Goal: Check status: Check status

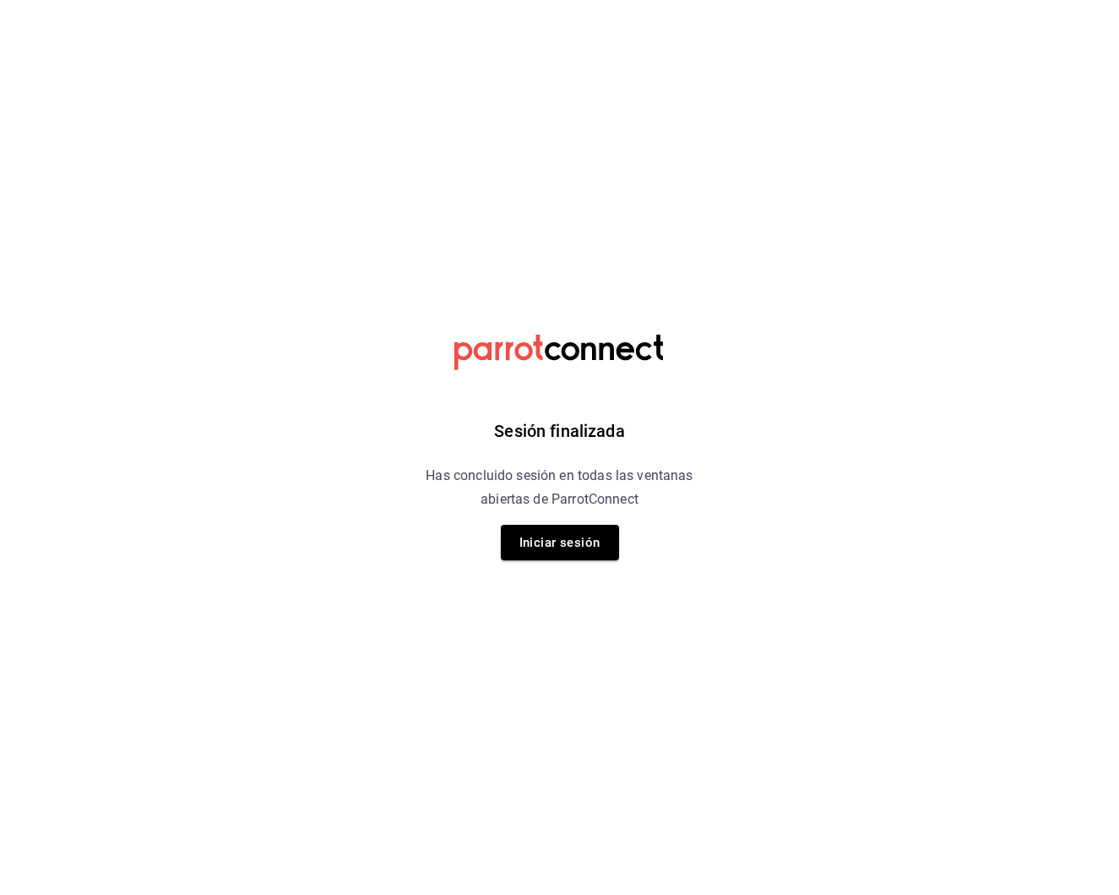
click at [589, 554] on button "Iniciar sesión" at bounding box center [560, 542] width 118 height 35
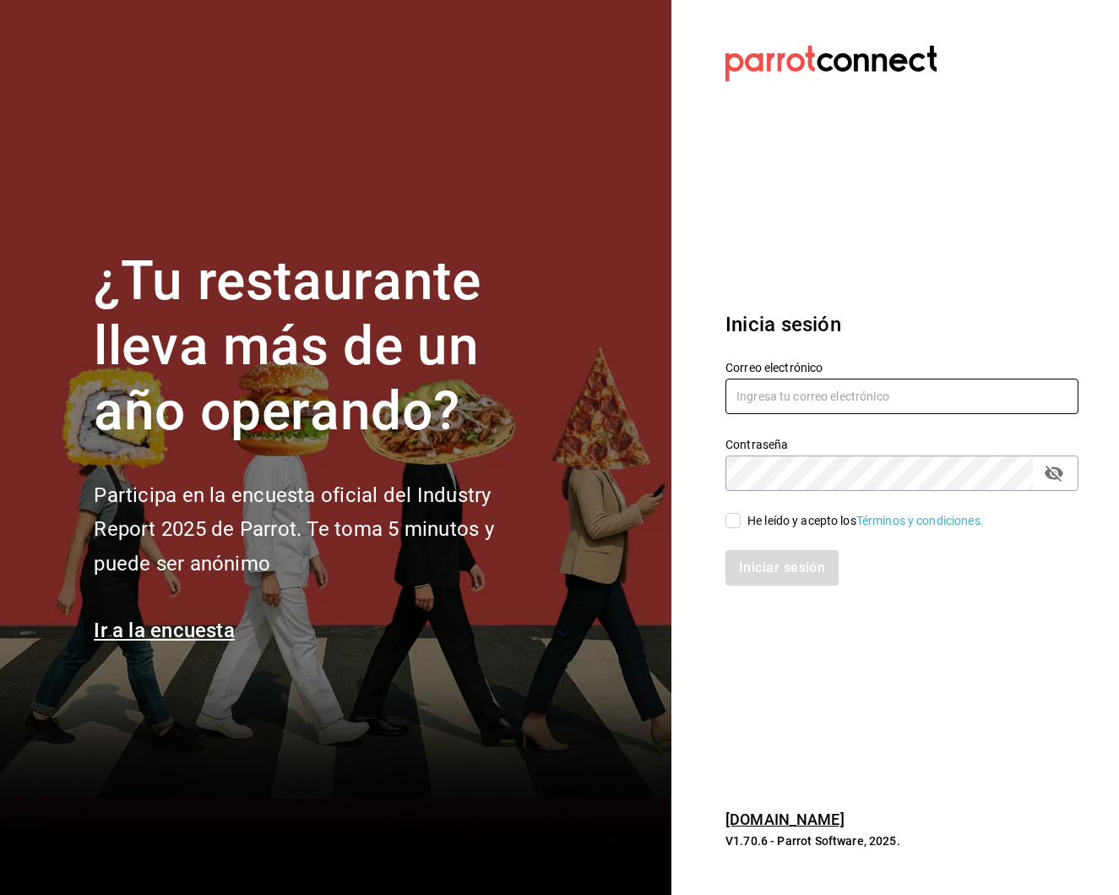
type input "selenatquadro@gmail.com"
click at [728, 514] on input "He leído y acepto los Términos y condiciones." at bounding box center [733, 520] width 15 height 15
checkbox input "true"
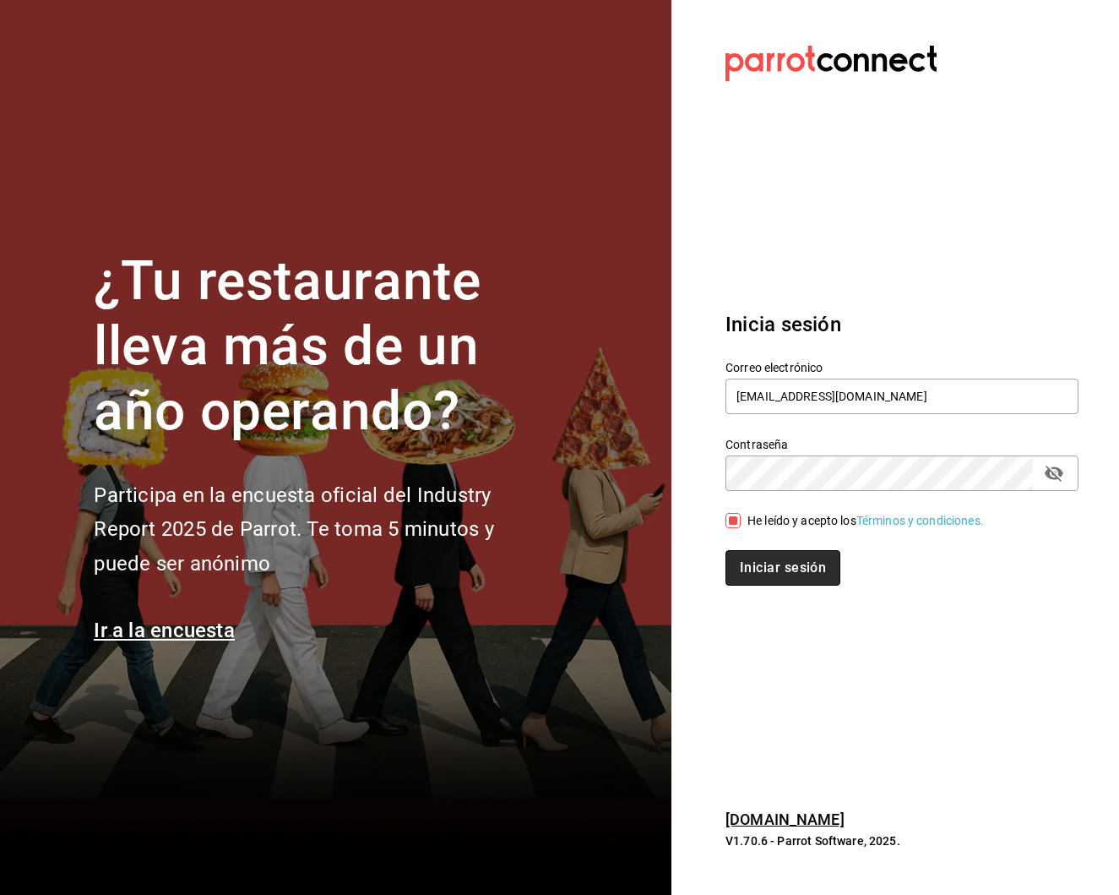
click at [765, 580] on button "Iniciar sesión" at bounding box center [783, 567] width 115 height 35
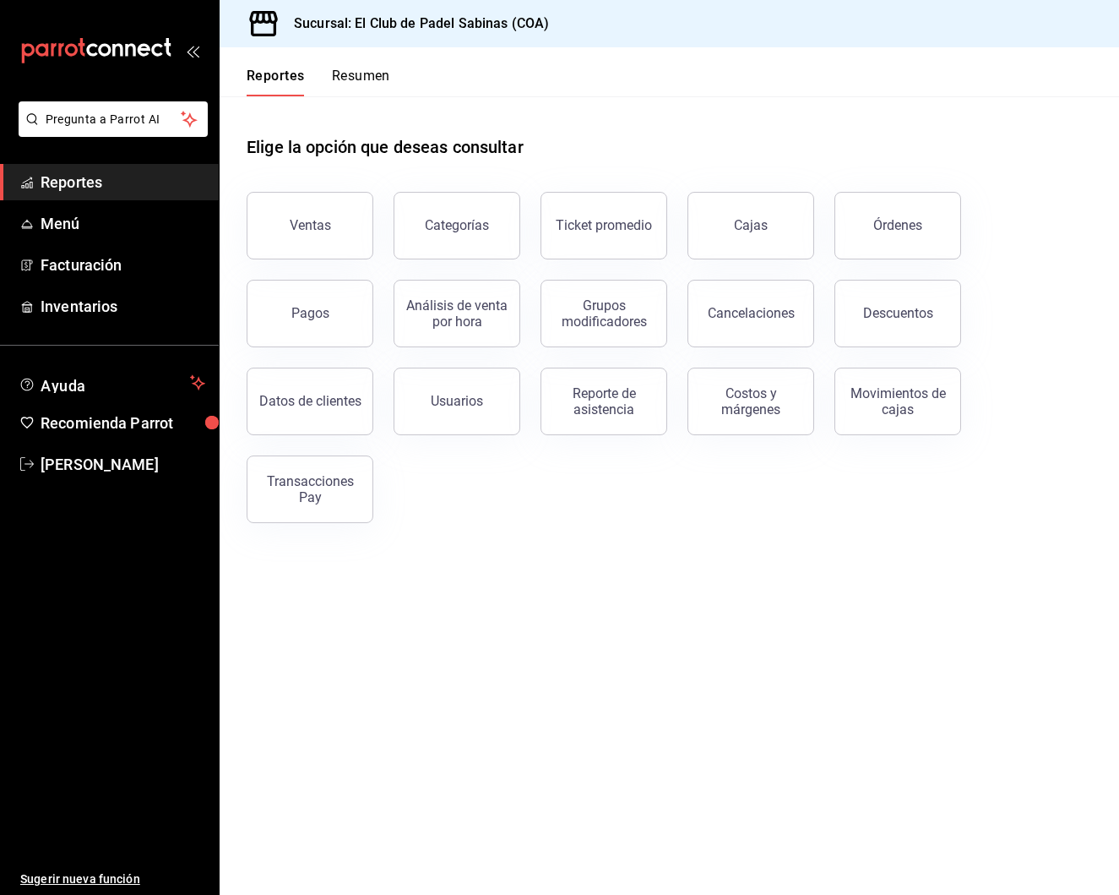
click at [327, 77] on div "Reportes Resumen" at bounding box center [319, 82] width 144 height 29
click at [764, 209] on link "Cajas" at bounding box center [751, 226] width 127 height 68
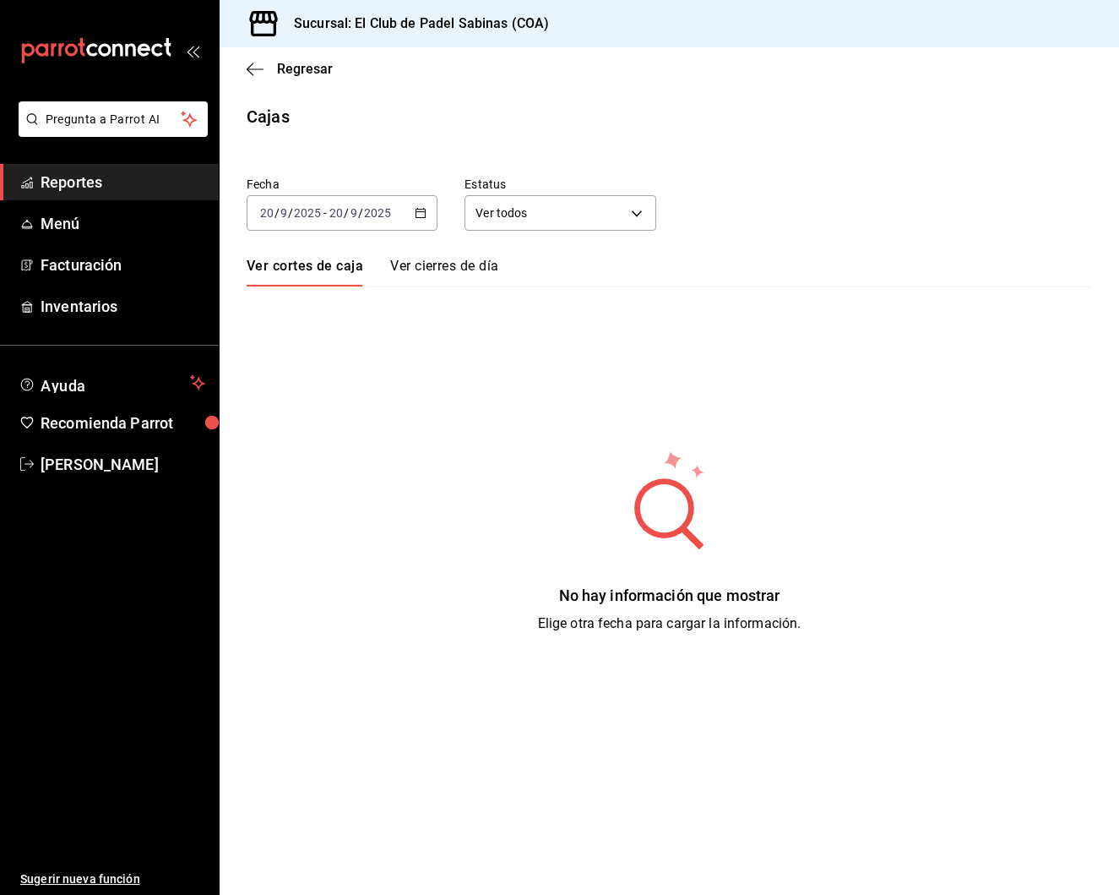
click at [416, 213] on icon "button" at bounding box center [421, 213] width 12 height 12
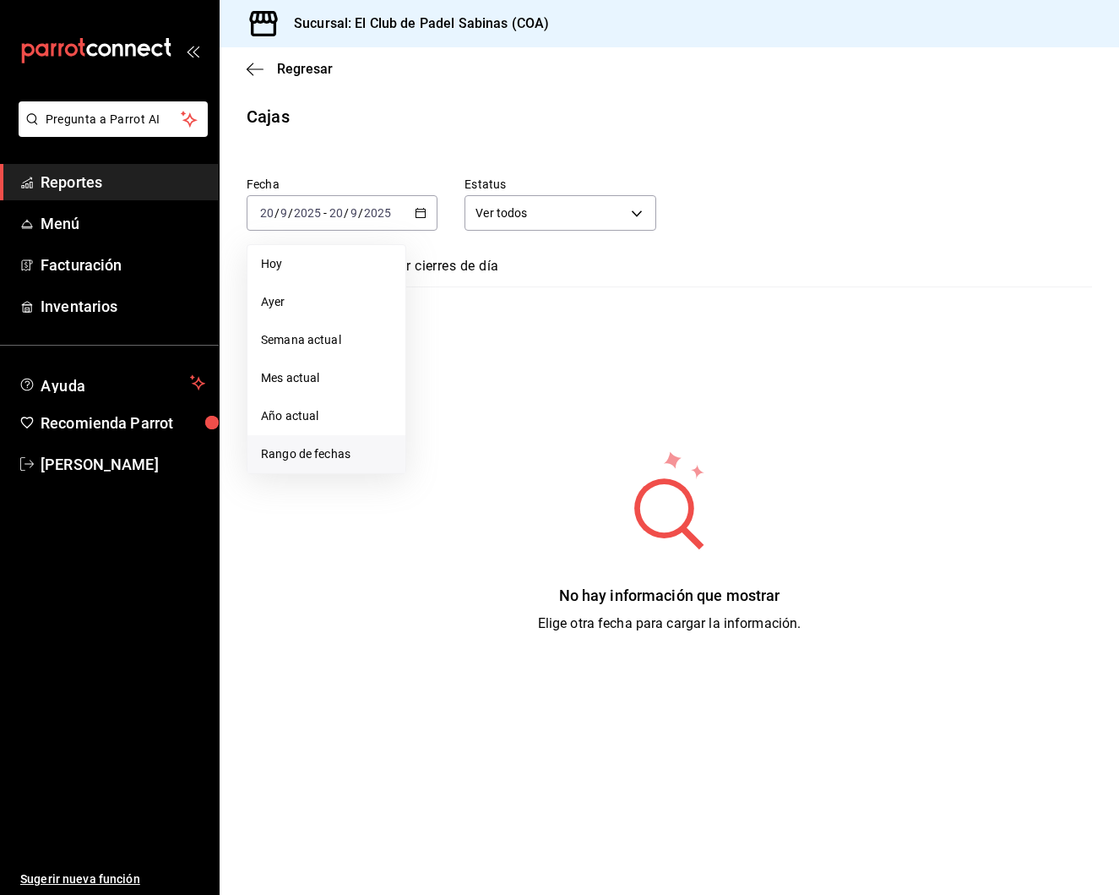
click at [347, 451] on span "Rango de fechas" at bounding box center [326, 454] width 131 height 18
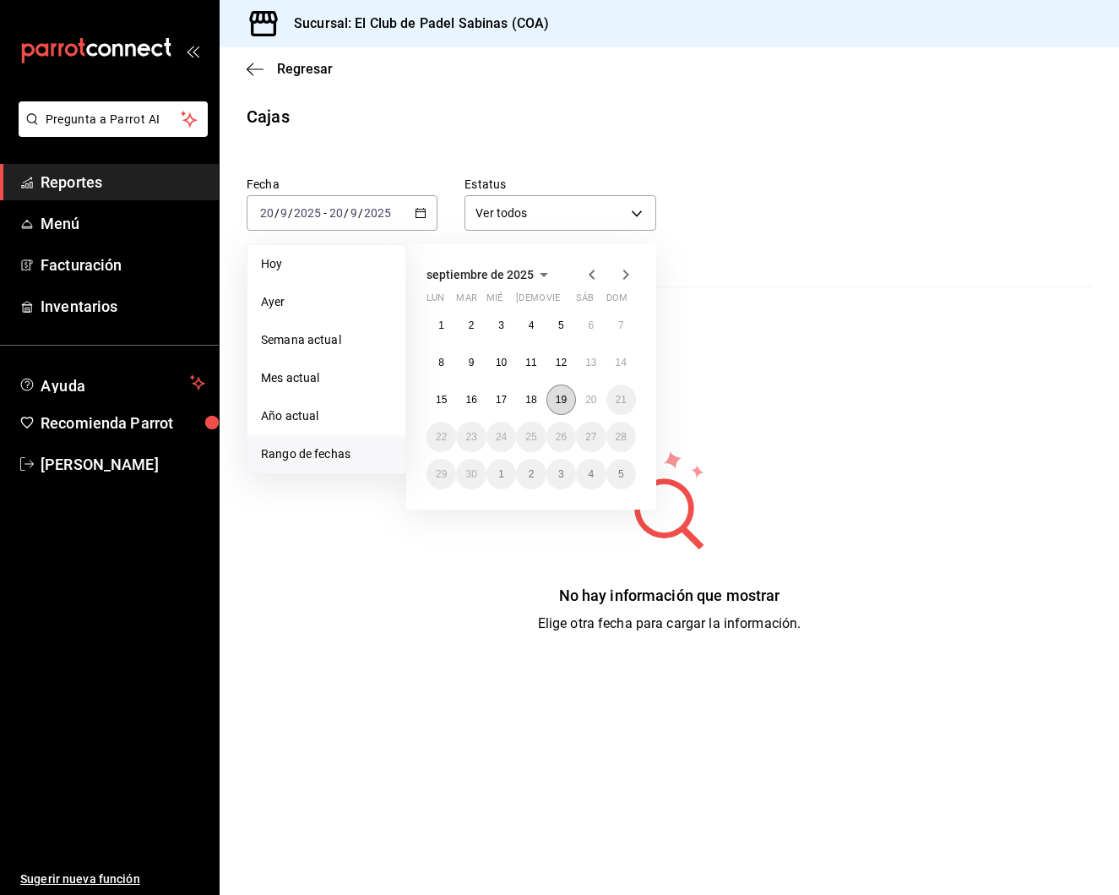
drag, startPoint x: 551, startPoint y: 400, endPoint x: 574, endPoint y: 397, distance: 22.9
click at [551, 400] on button "19" at bounding box center [562, 399] width 30 height 30
click at [594, 397] on abbr "20" at bounding box center [590, 400] width 11 height 12
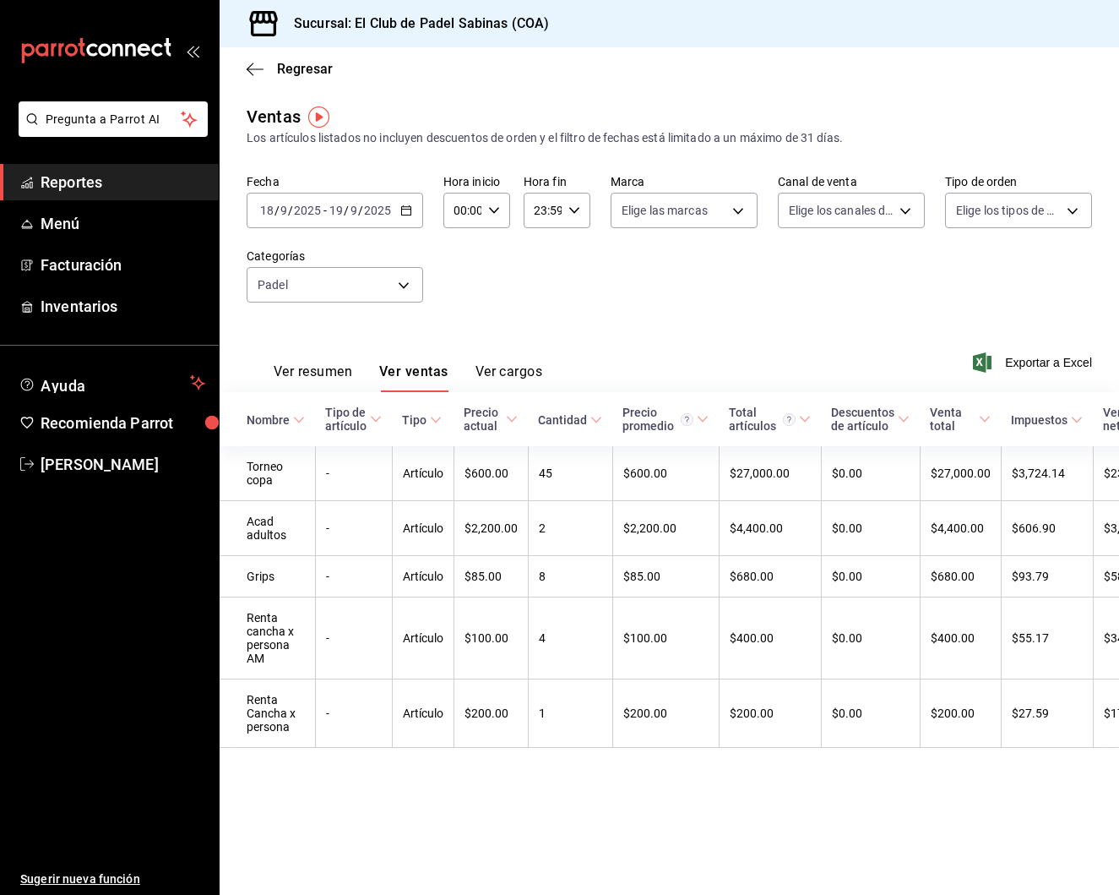
click at [400, 218] on div "2025-09-18 18 / 9 / 2025 - 2025-09-19 19 / 9 / 2025" at bounding box center [335, 210] width 177 height 35
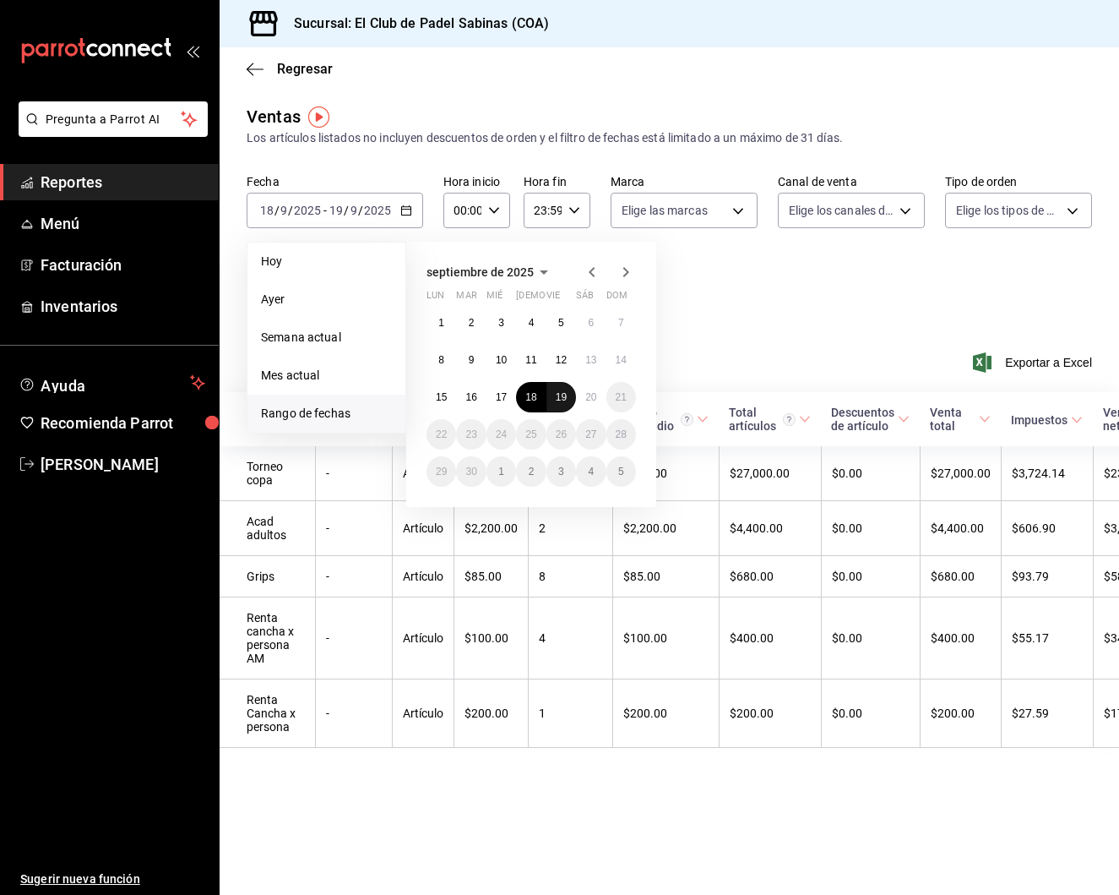
click at [565, 401] on abbr "19" at bounding box center [561, 397] width 11 height 12
click at [587, 396] on abbr "20" at bounding box center [590, 397] width 11 height 12
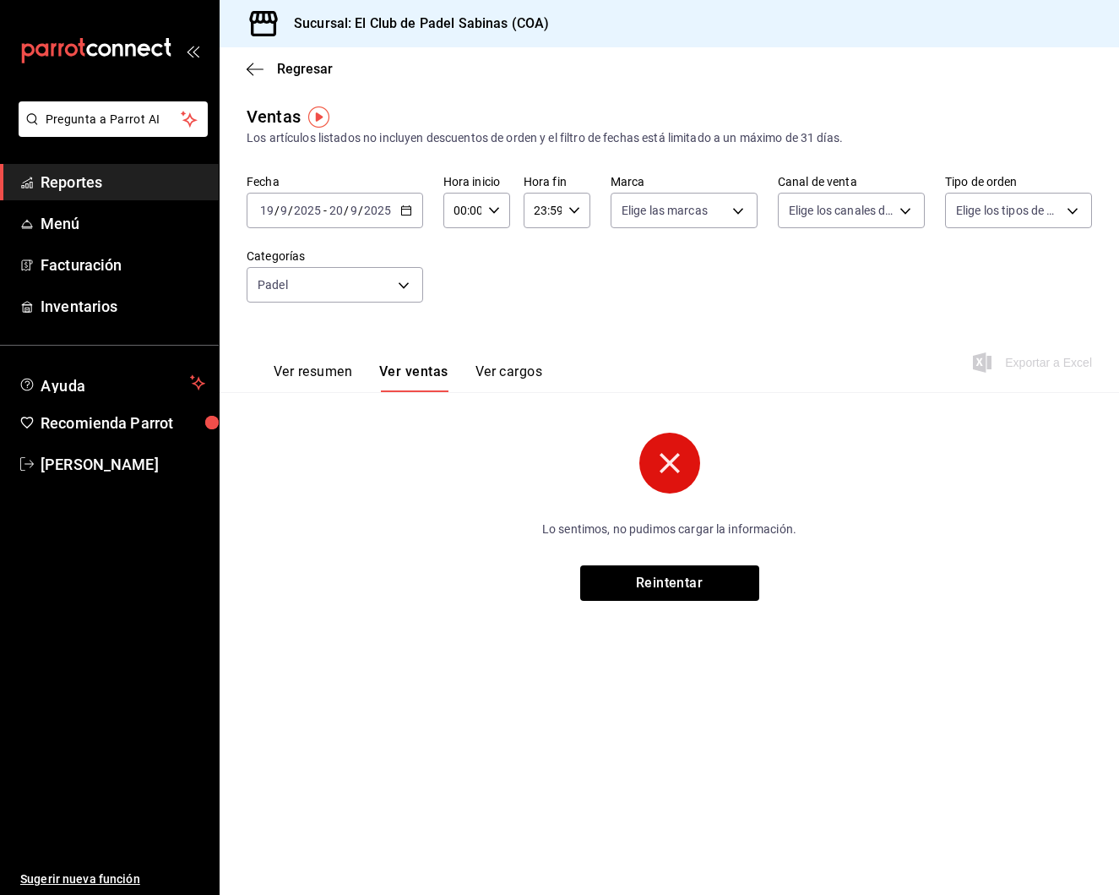
click at [246, 73] on div "Regresar" at bounding box center [670, 68] width 900 height 43
click at [260, 63] on icon "button" at bounding box center [255, 69] width 17 height 15
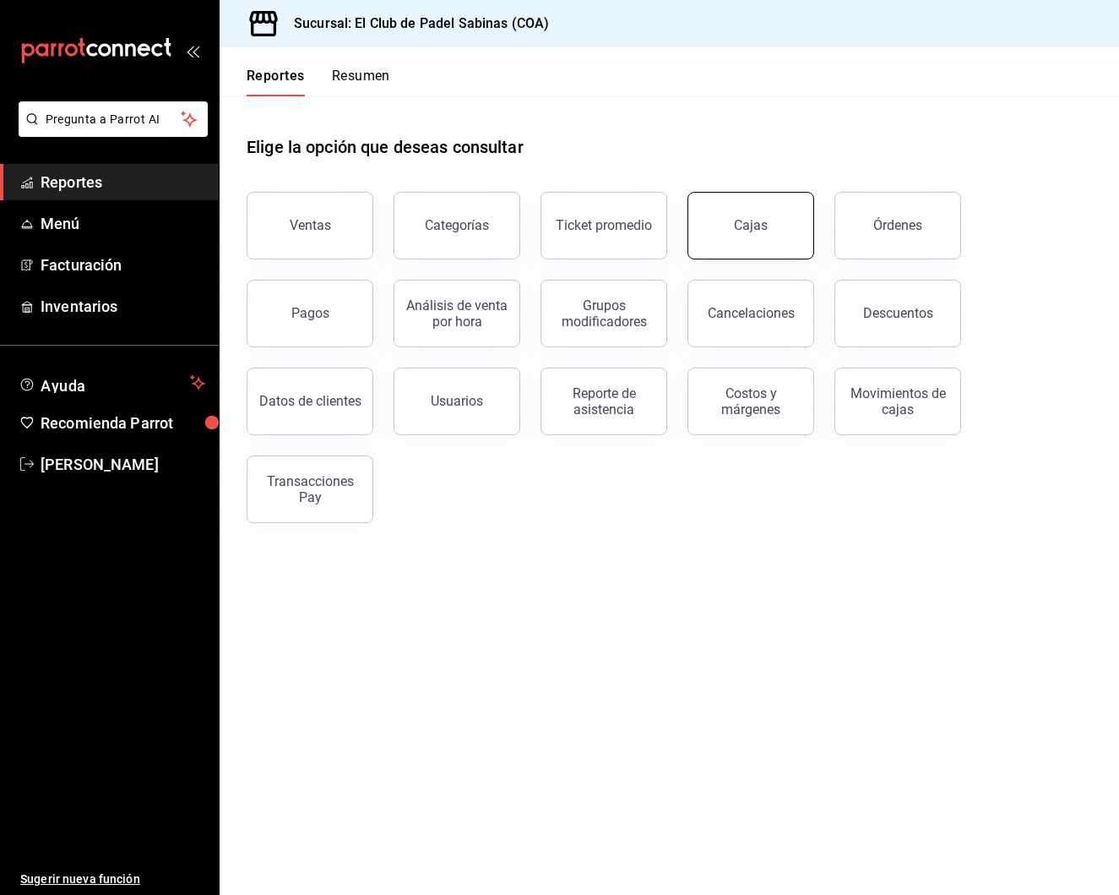
click at [771, 226] on link "Cajas" at bounding box center [751, 226] width 127 height 68
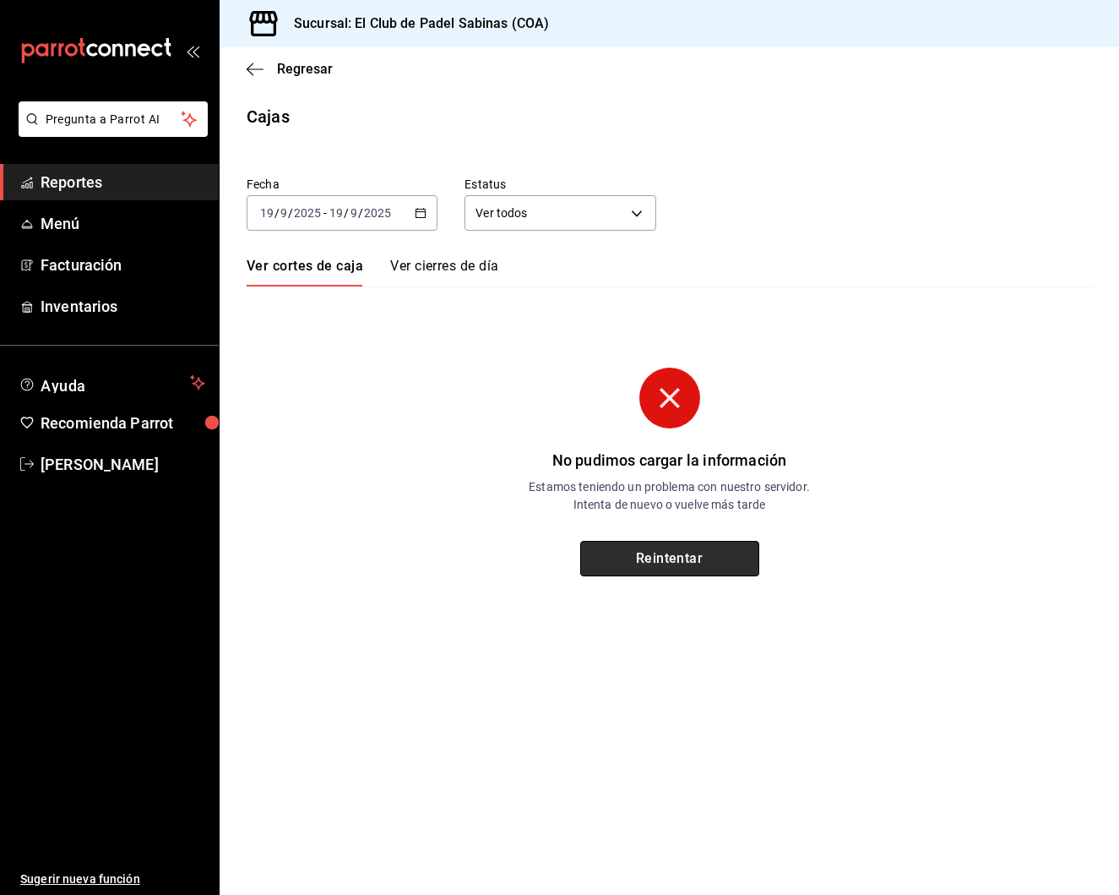
click at [625, 565] on button "Reintentar" at bounding box center [669, 558] width 179 height 35
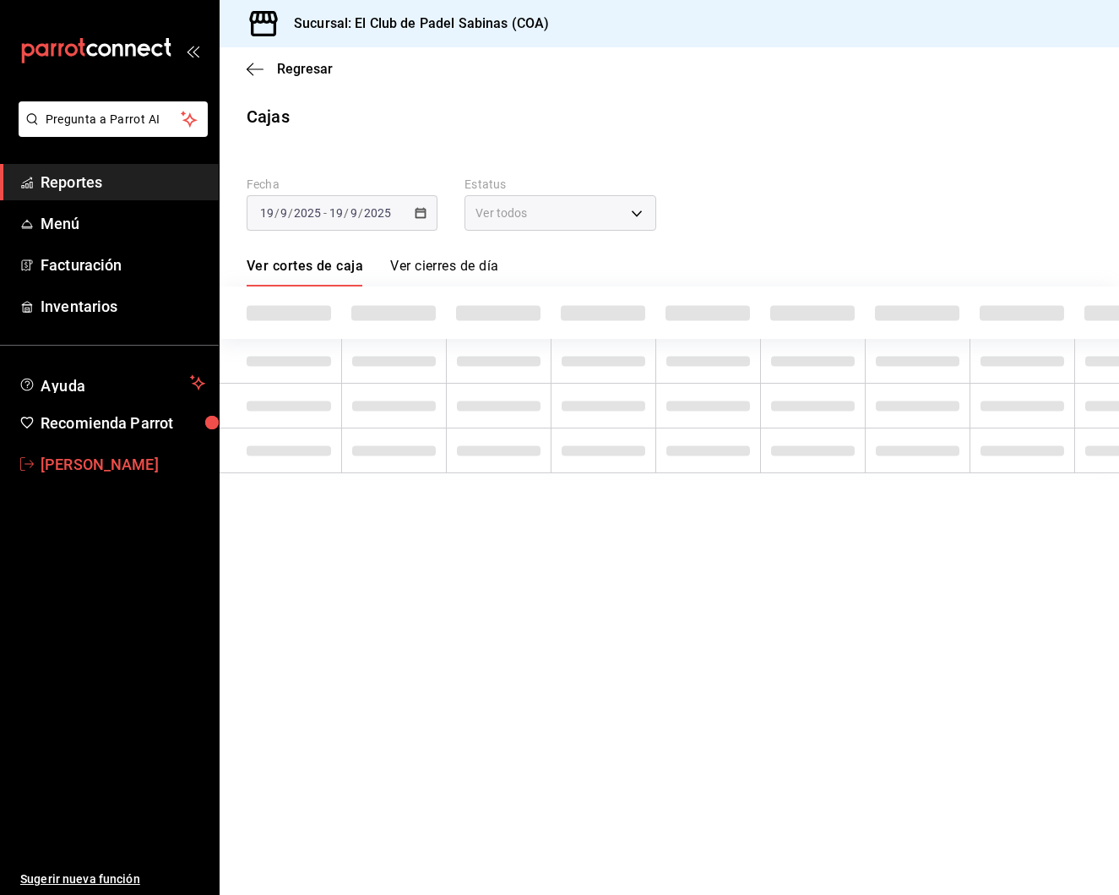
click at [63, 460] on span "[PERSON_NAME]" at bounding box center [123, 464] width 165 height 23
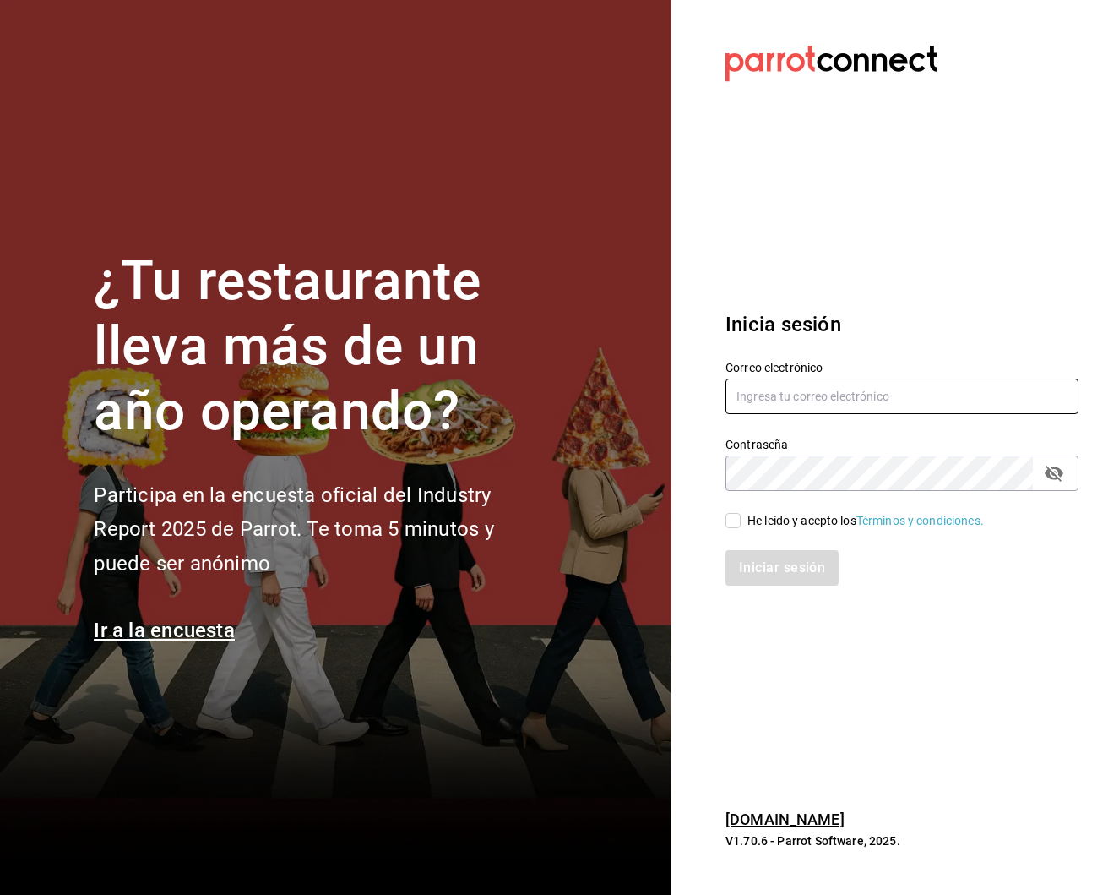
type input "selenatquadro@gmail.com"
click at [732, 525] on input "He leído y acepto los Términos y condiciones." at bounding box center [733, 520] width 15 height 15
checkbox input "true"
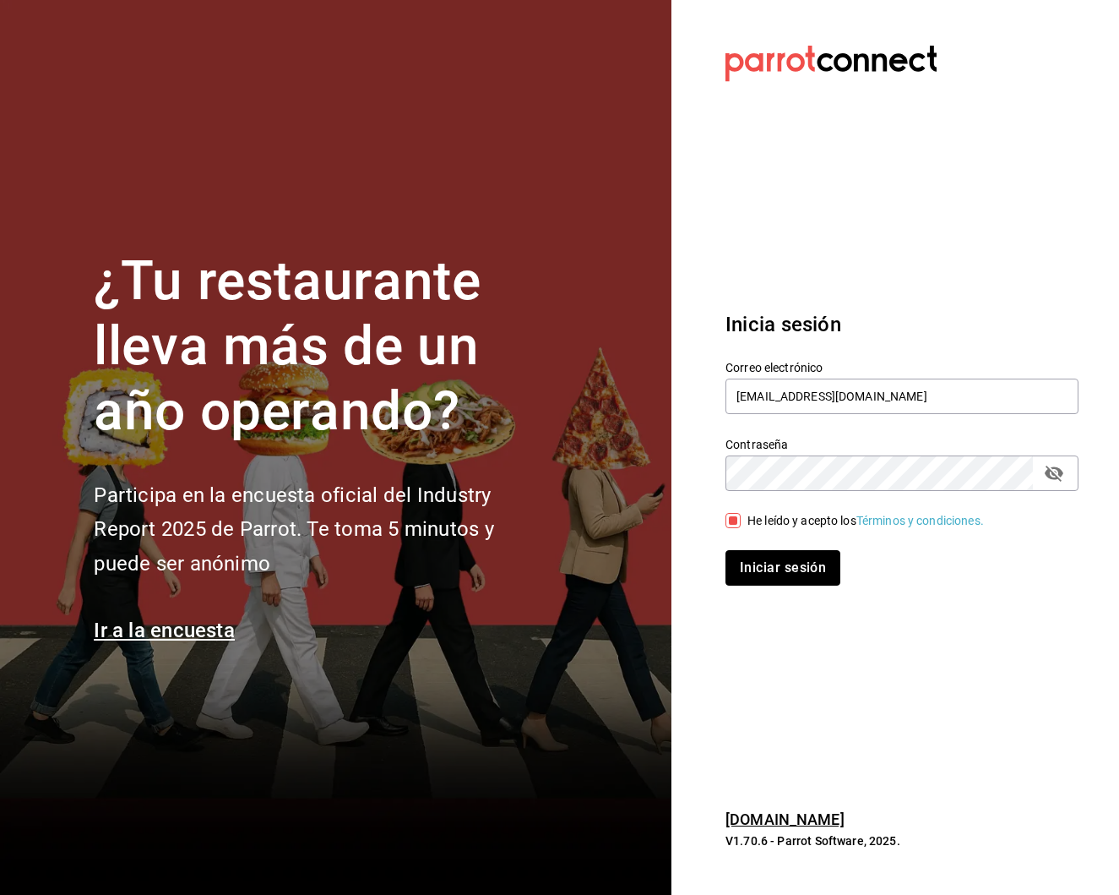
drag, startPoint x: 762, startPoint y: 565, endPoint x: 761, endPoint y: 547, distance: 17.8
click at [762, 565] on button "Iniciar sesión" at bounding box center [783, 567] width 115 height 35
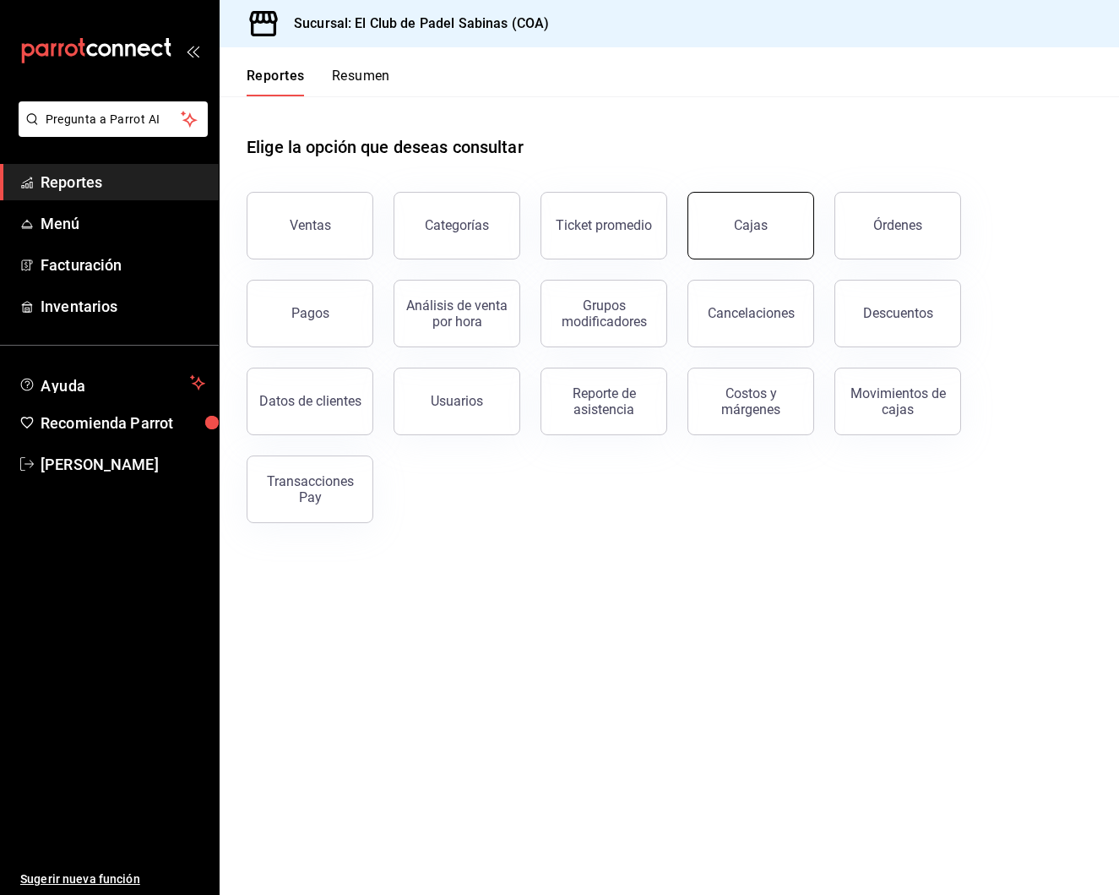
click at [772, 224] on link "Cajas" at bounding box center [751, 226] width 127 height 68
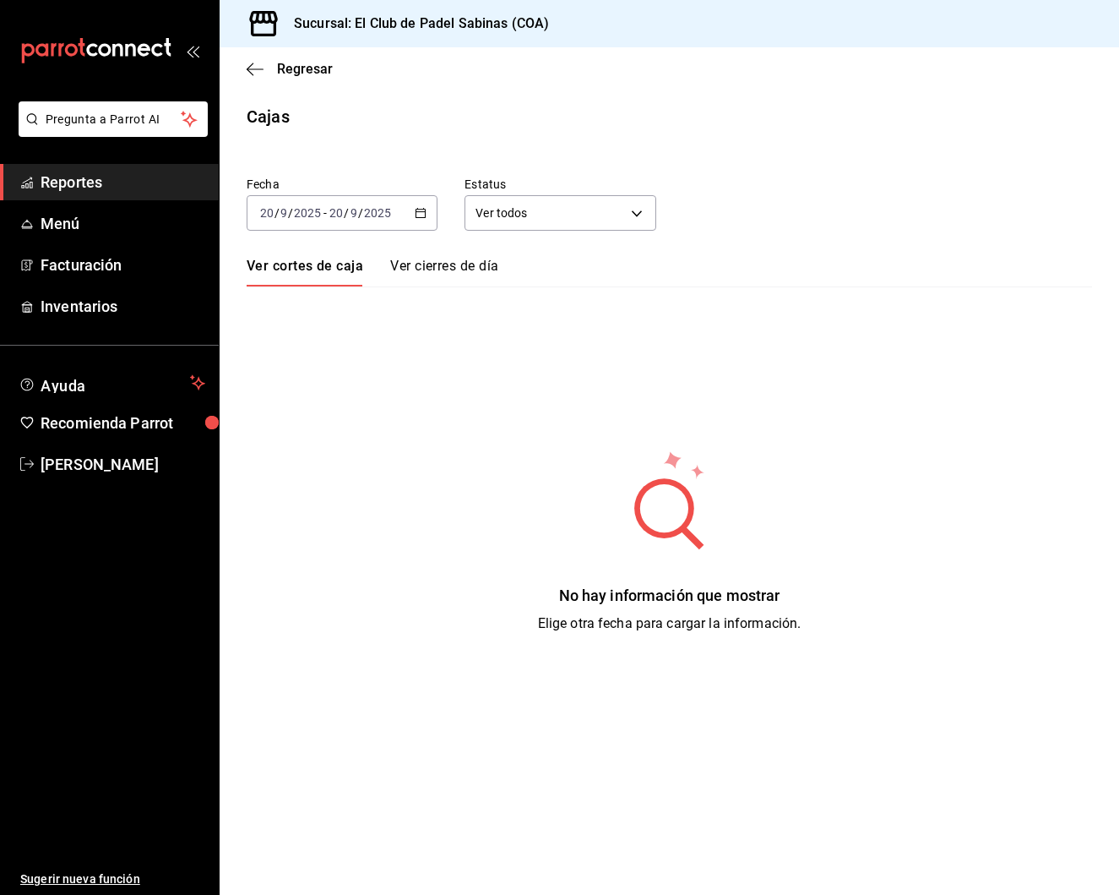
click at [425, 217] on \(Stroke\) "button" at bounding box center [421, 213] width 10 height 9
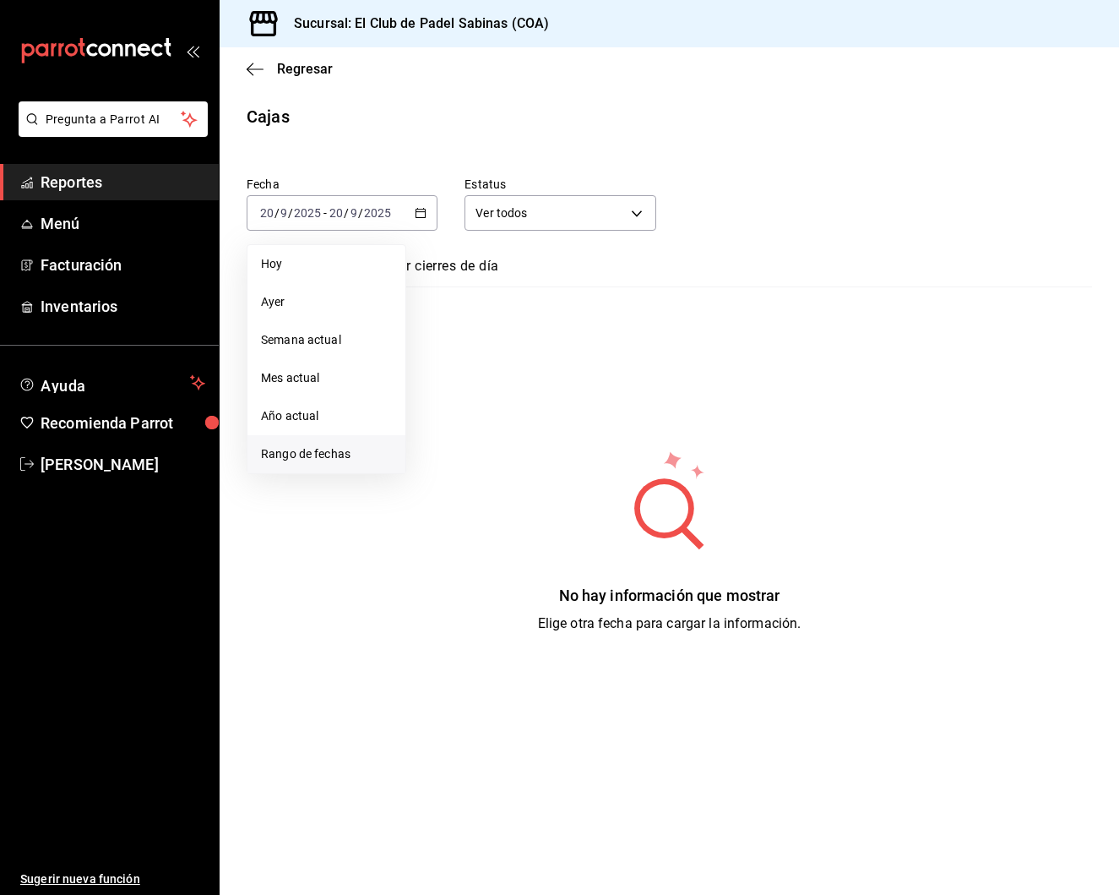
click at [324, 452] on span "Rango de fechas" at bounding box center [326, 454] width 131 height 18
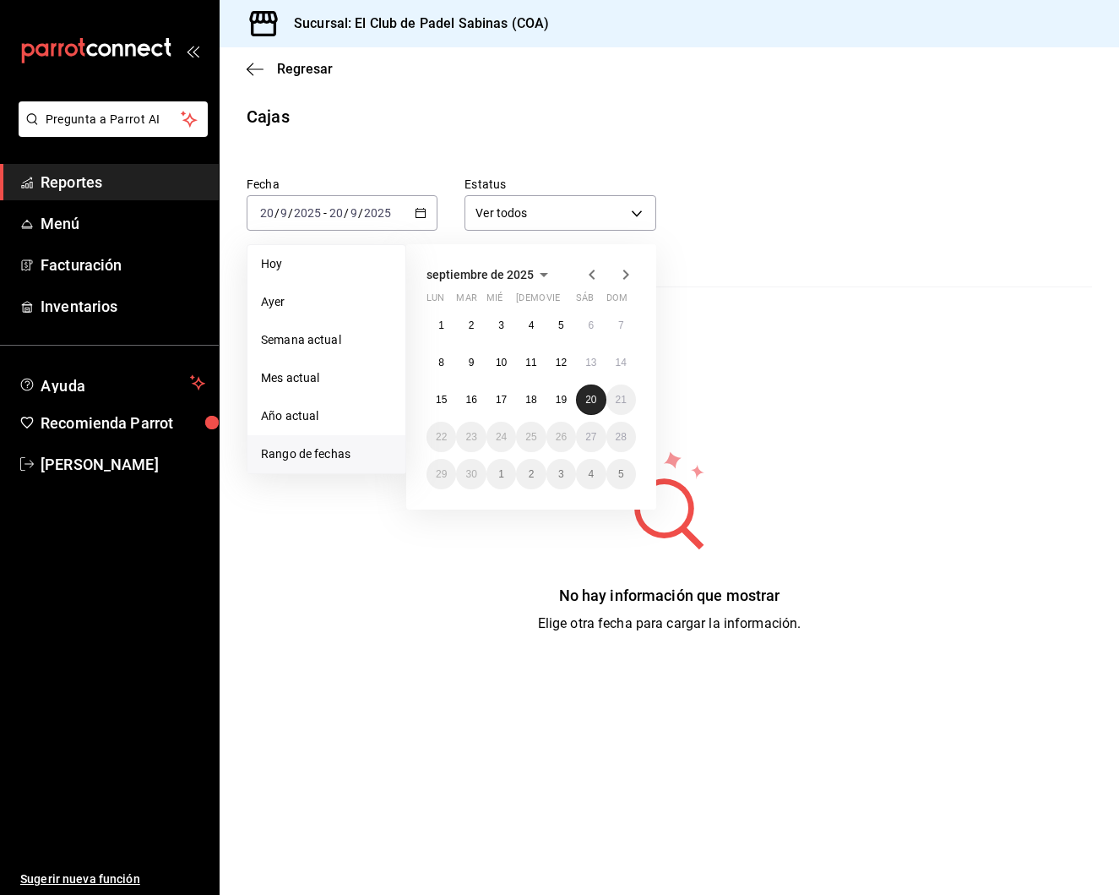
drag, startPoint x: 558, startPoint y: 400, endPoint x: 578, endPoint y: 402, distance: 20.4
click at [558, 400] on abbr "19" at bounding box center [561, 400] width 11 height 12
click at [585, 403] on abbr "20" at bounding box center [590, 400] width 11 height 12
